Goal: Transaction & Acquisition: Purchase product/service

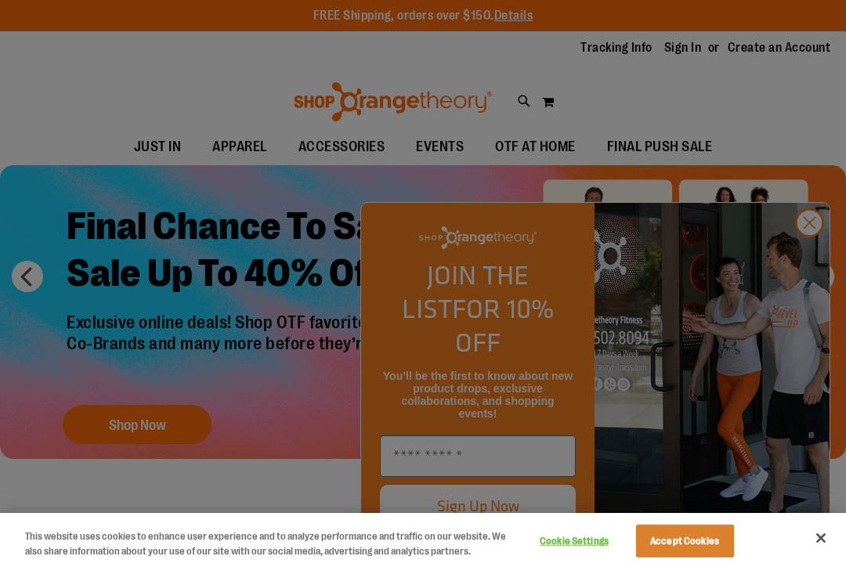
click at [802, 259] on div at bounding box center [423, 283] width 846 height 567
click at [810, 256] on div at bounding box center [423, 283] width 846 height 567
click at [808, 254] on div at bounding box center [423, 283] width 846 height 567
click at [821, 250] on div at bounding box center [423, 283] width 846 height 567
click at [810, 254] on div at bounding box center [423, 283] width 846 height 567
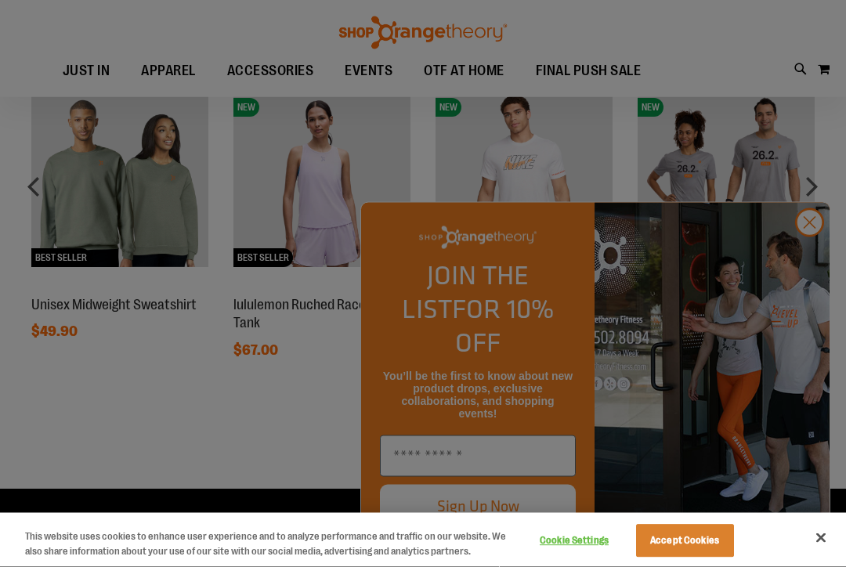
scroll to position [1107, 0]
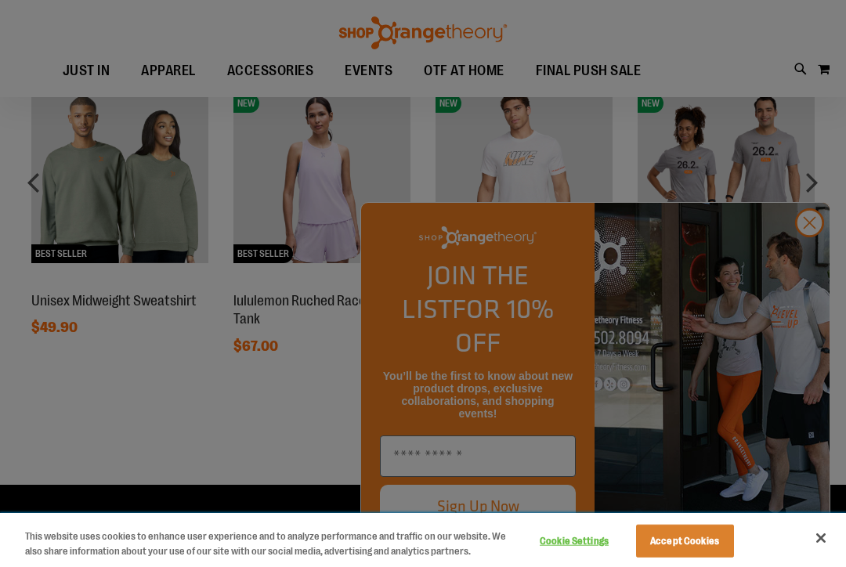
click at [274, 567] on div "This website uses cookies to enhance user experience and to analyze performance…" at bounding box center [254, 540] width 508 height 54
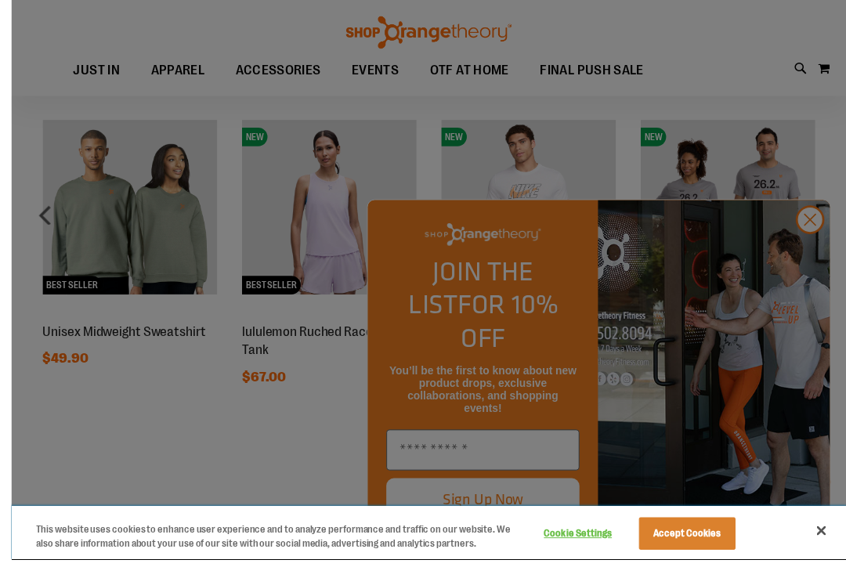
scroll to position [1116, 0]
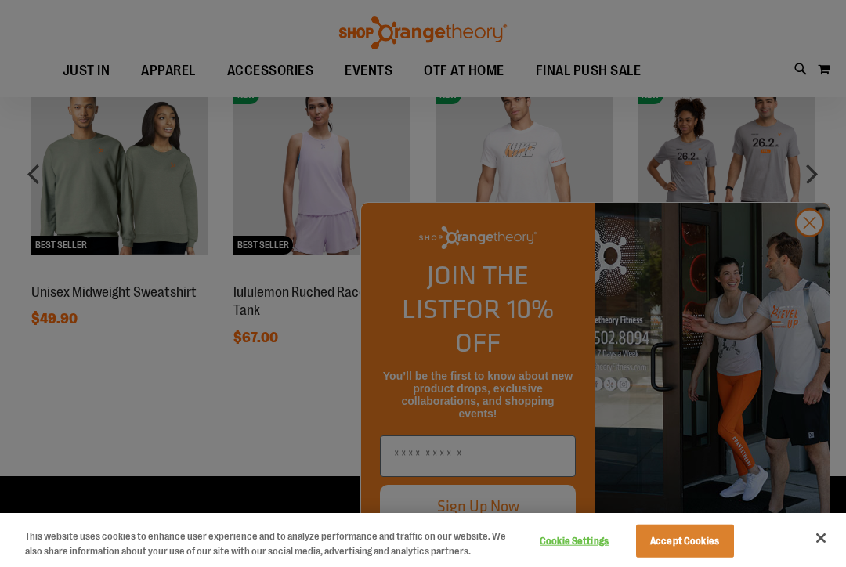
click at [817, 290] on div at bounding box center [423, 283] width 846 height 567
click at [815, 285] on div at bounding box center [423, 283] width 846 height 567
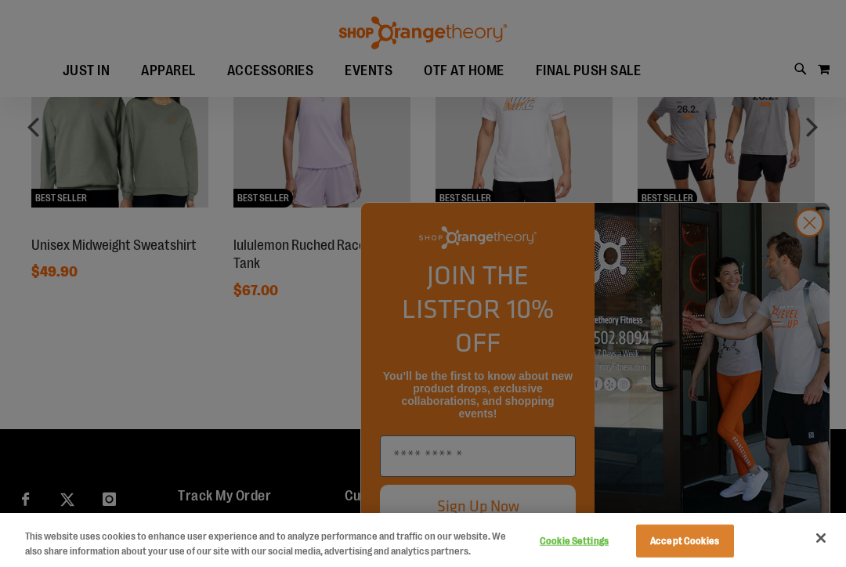
scroll to position [1164, 0]
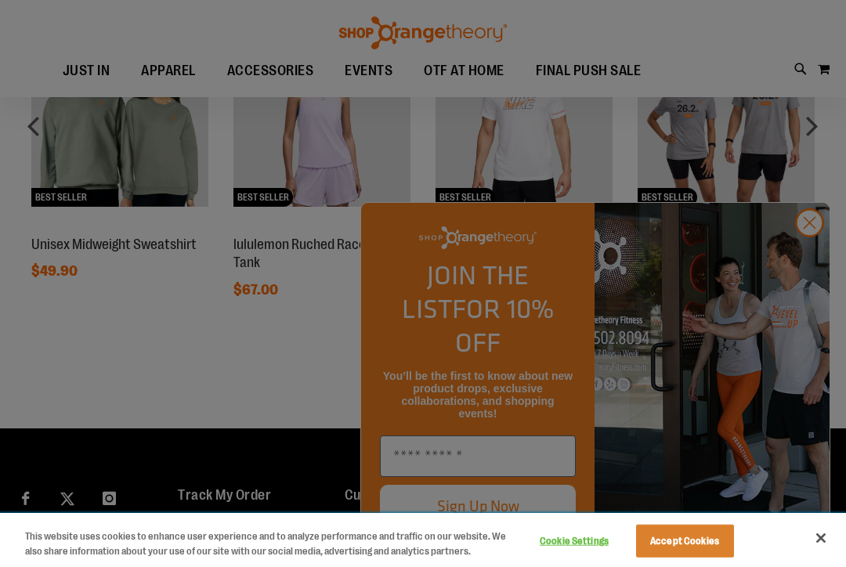
click at [604, 557] on button "Cookie Settings" at bounding box center [575, 541] width 98 height 31
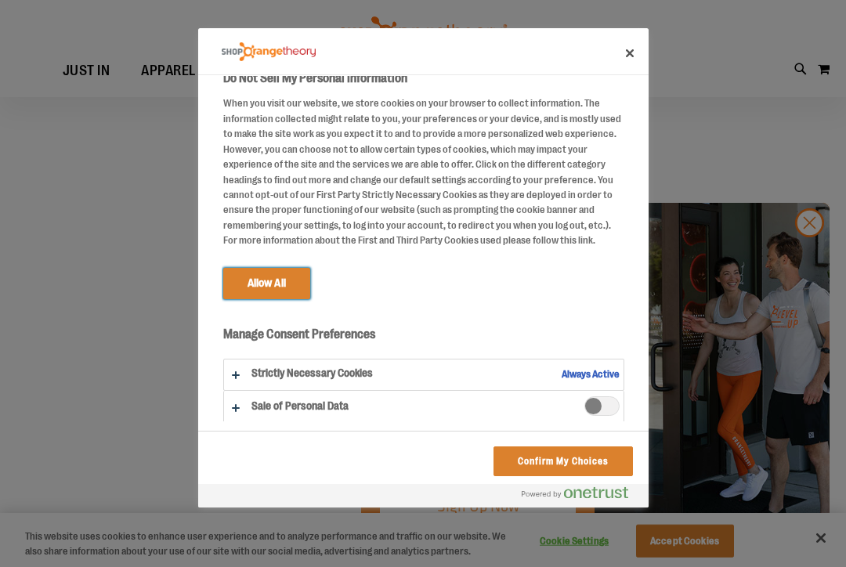
scroll to position [14, 0]
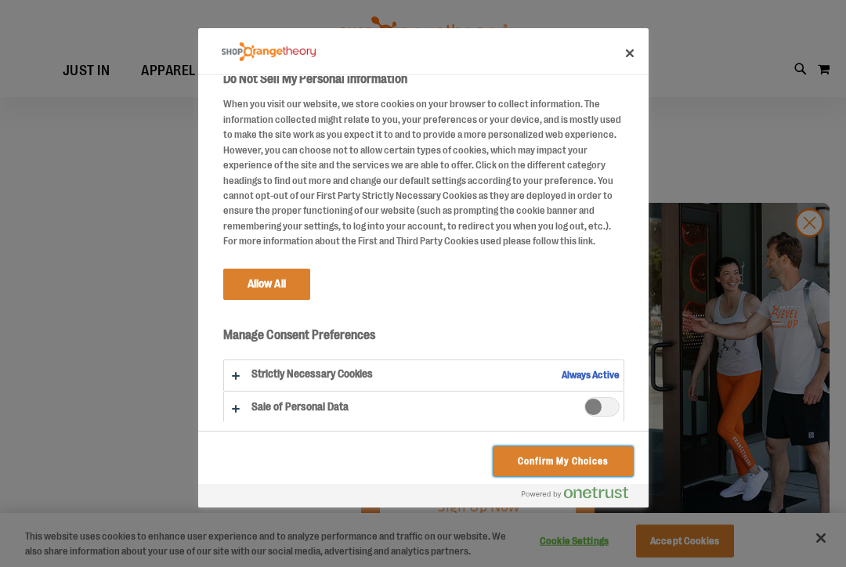
click at [512, 462] on button "Confirm My Choices" at bounding box center [563, 462] width 139 height 30
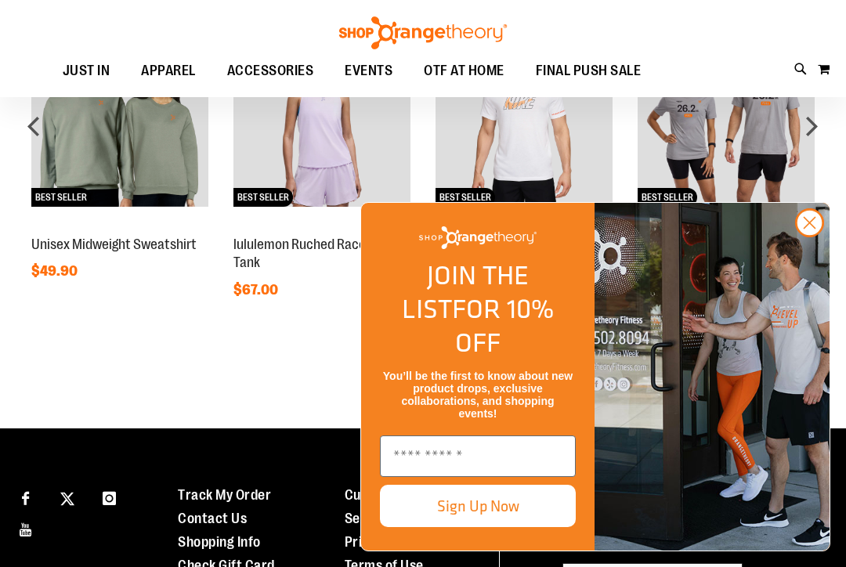
click at [812, 236] on circle "Close dialog" at bounding box center [810, 223] width 26 height 26
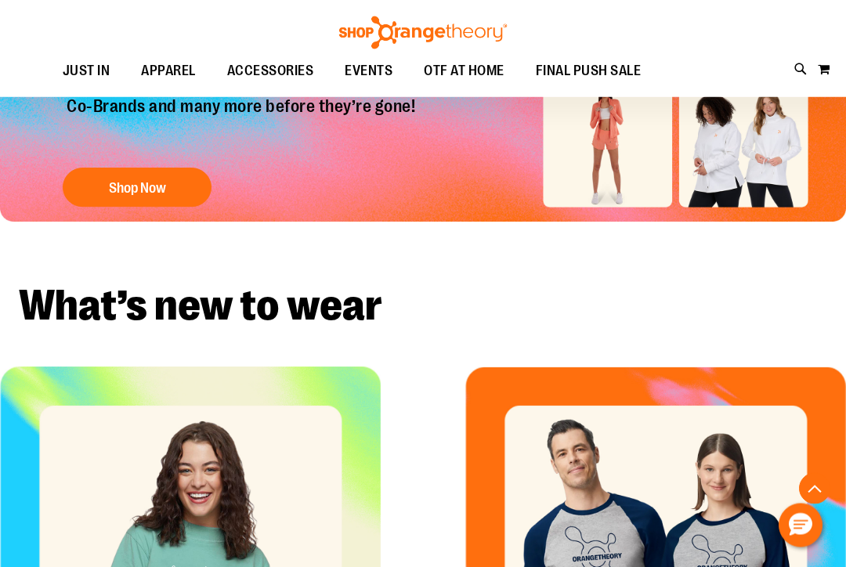
scroll to position [237, 0]
click at [491, 74] on span "OTF AT HOME" at bounding box center [464, 70] width 81 height 35
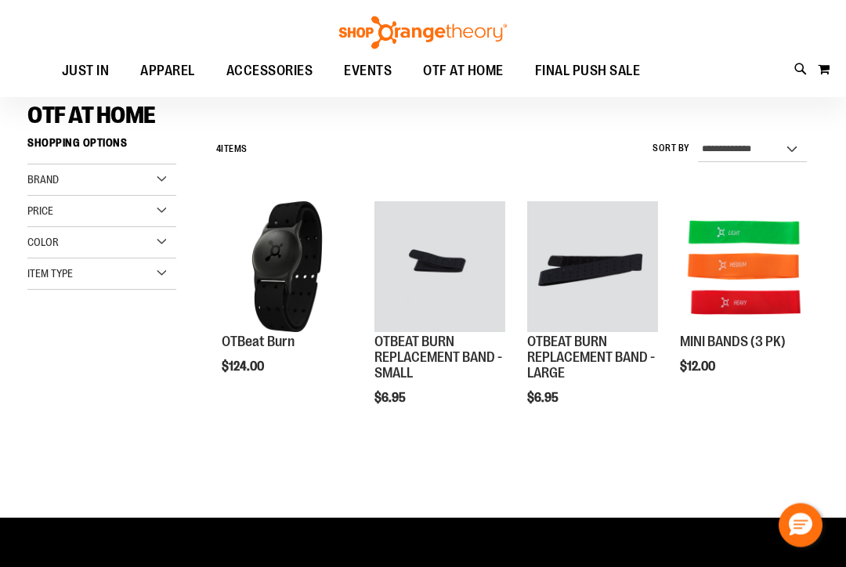
scroll to position [109, 0]
click at [797, 149] on select "**********" at bounding box center [752, 149] width 109 height 25
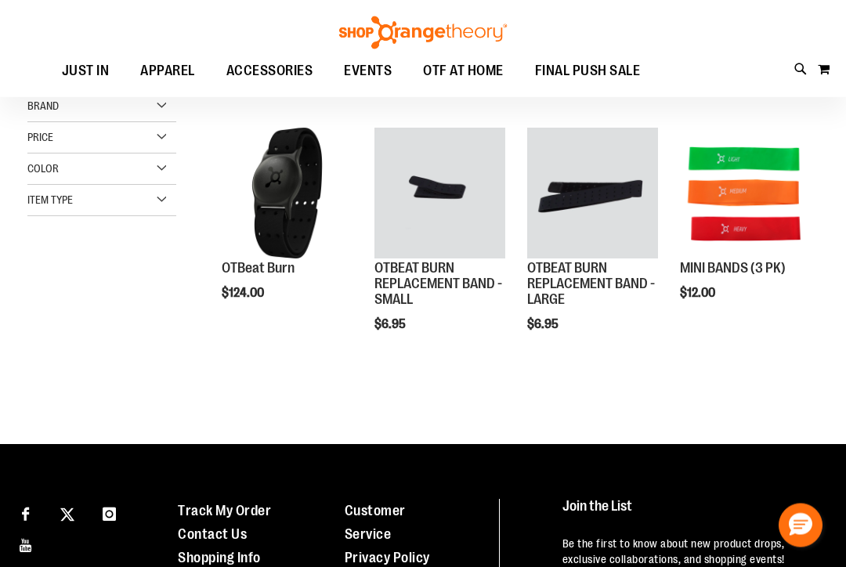
scroll to position [158, 0]
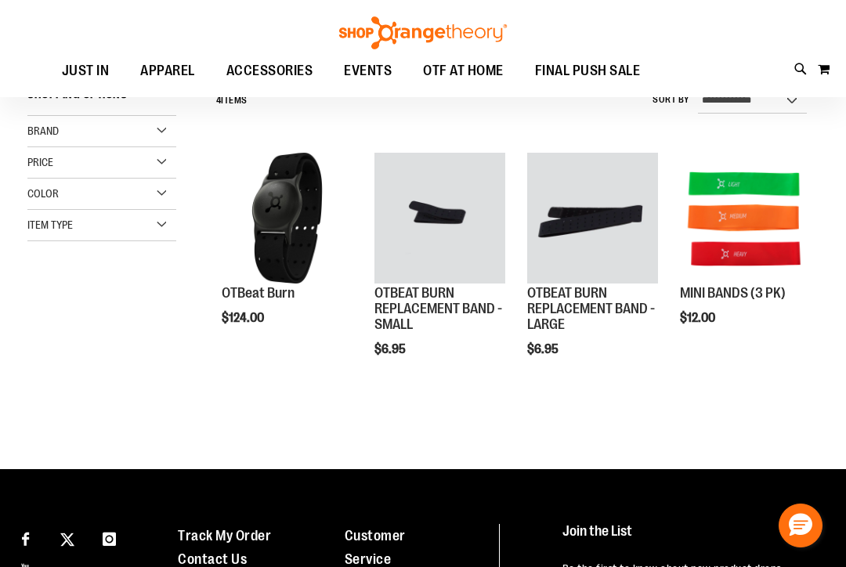
click at [165, 191] on div "Color" at bounding box center [101, 194] width 149 height 31
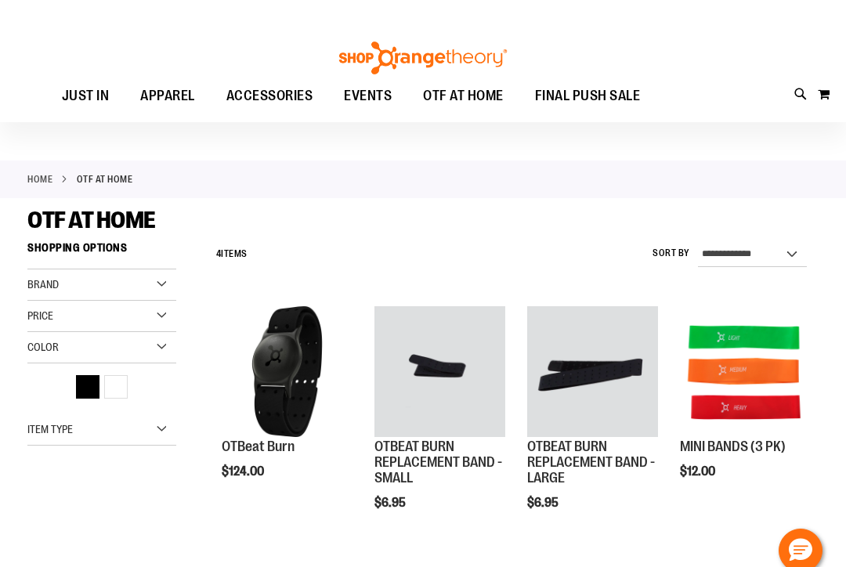
scroll to position [0, 0]
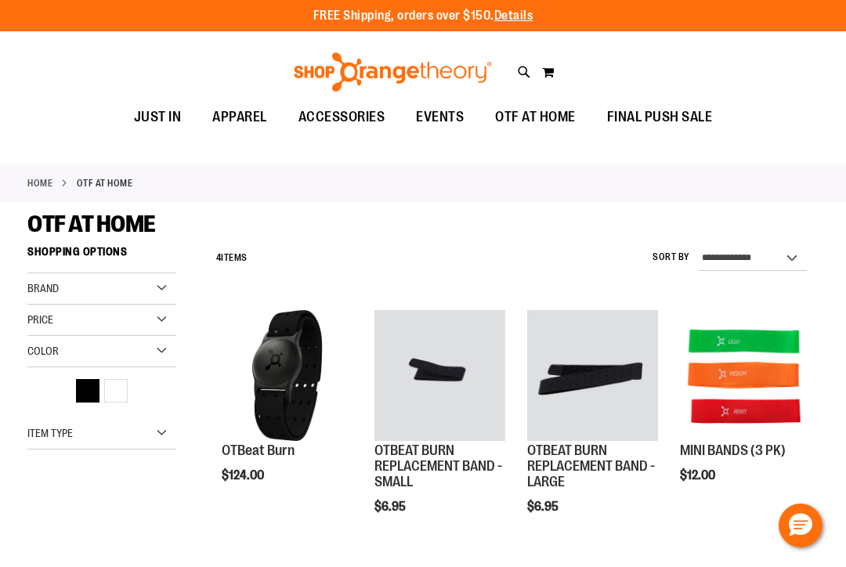
click at [607, 70] on div "Toggle Nav Search Popular Suggestions Advanced Search" at bounding box center [423, 67] width 846 height 63
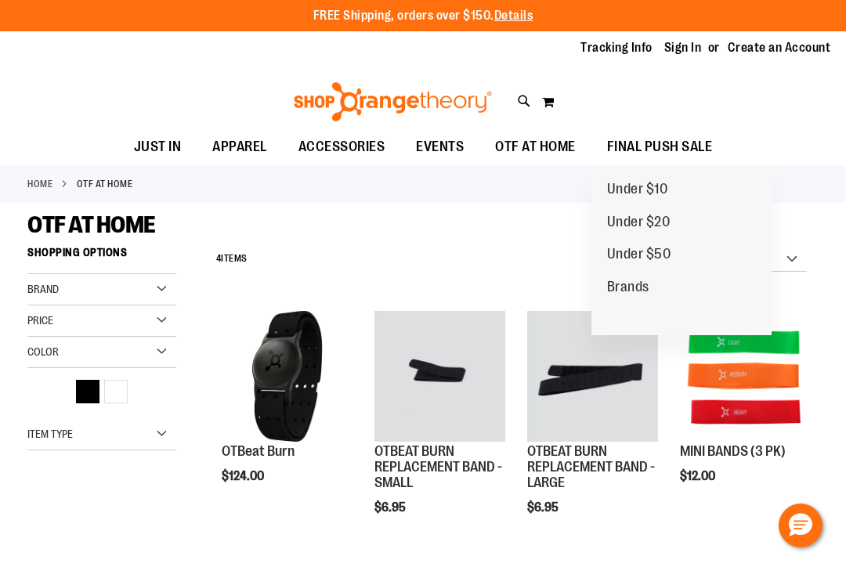
click at [693, 150] on span "FINAL PUSH SALE" at bounding box center [660, 146] width 106 height 35
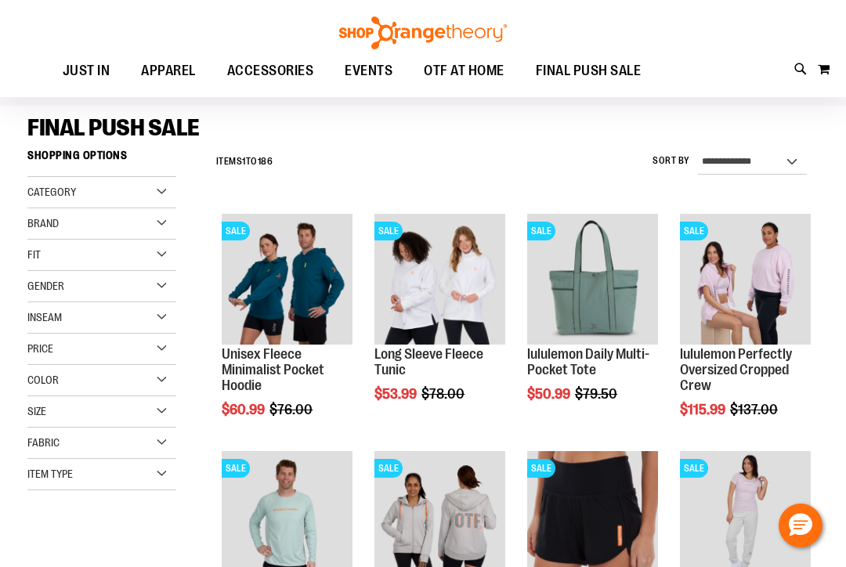
scroll to position [117, 0]
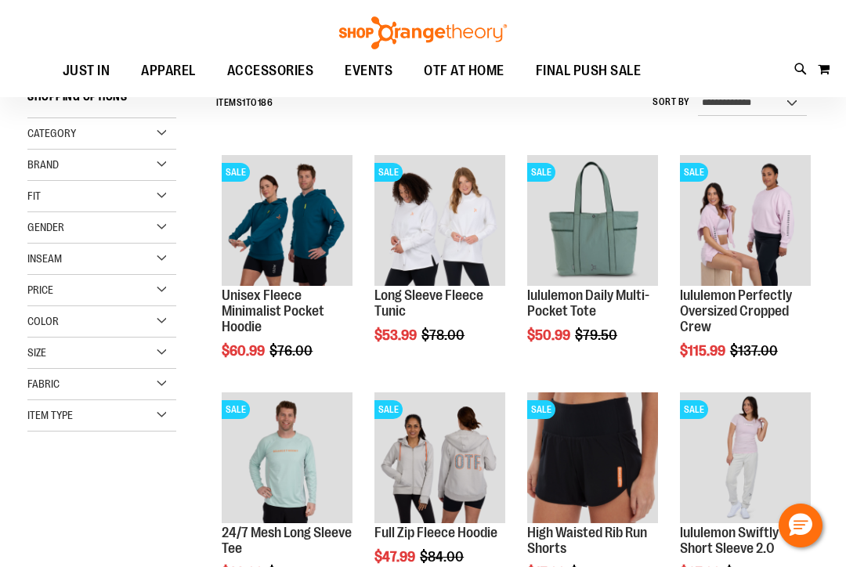
scroll to position [154, 0]
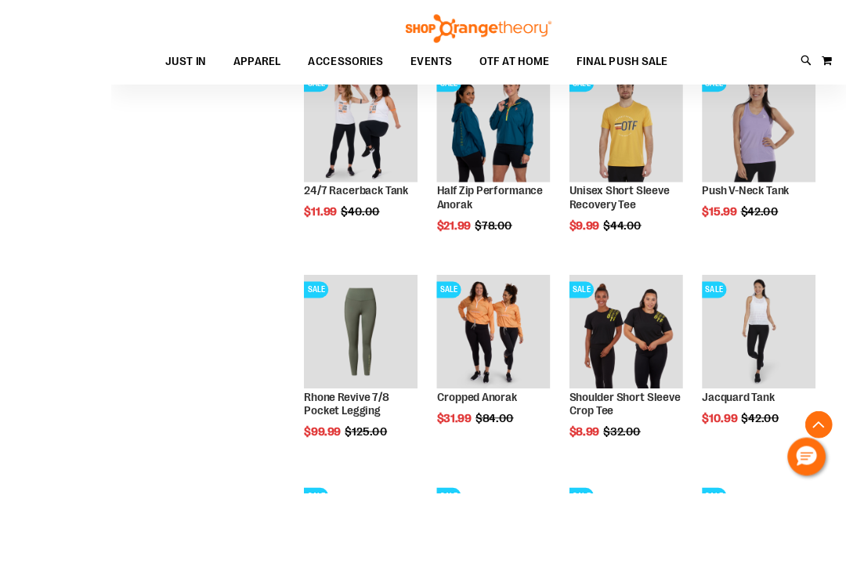
scroll to position [818, 0]
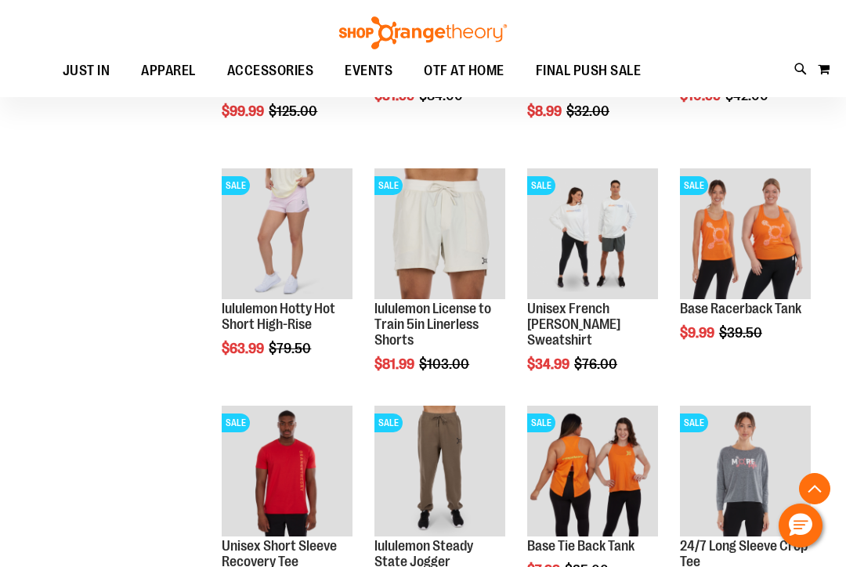
scroll to position [1089, 0]
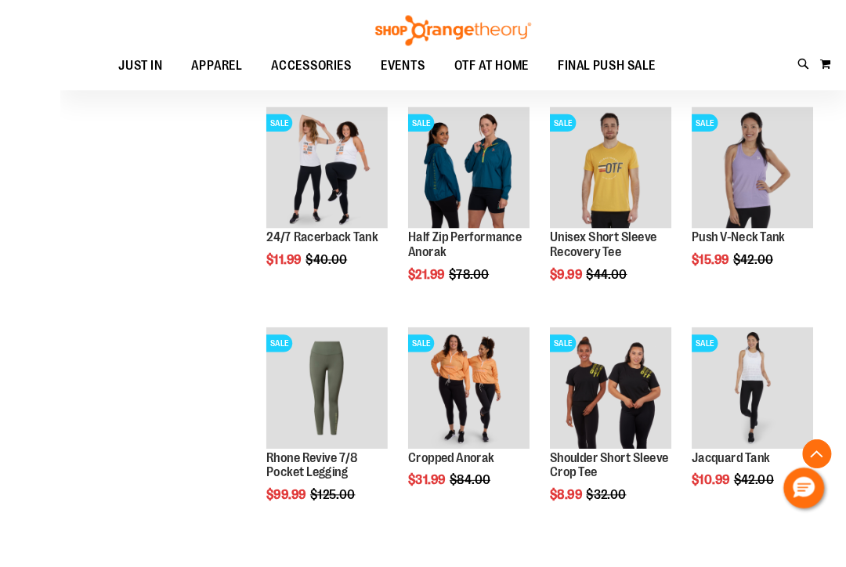
scroll to position [706, 0]
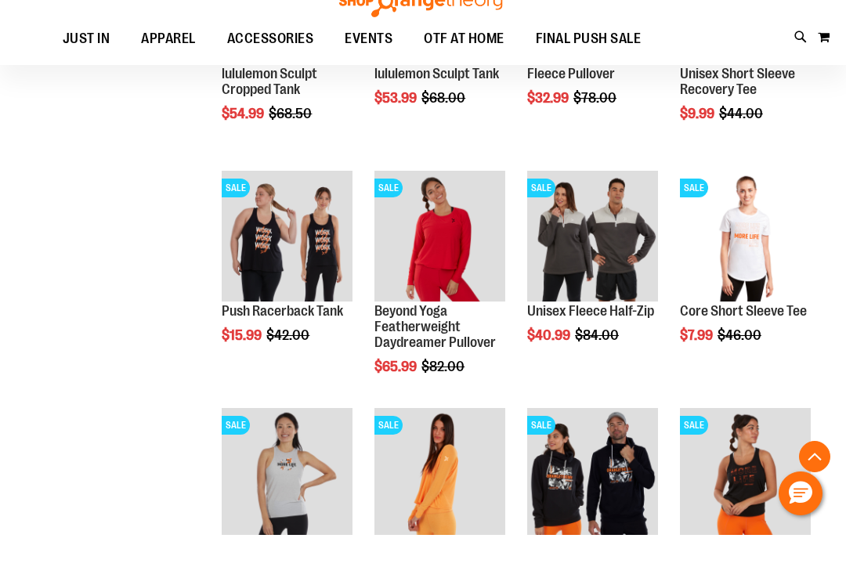
scroll to position [1802, 0]
